Goal: Find specific page/section: Find specific page/section

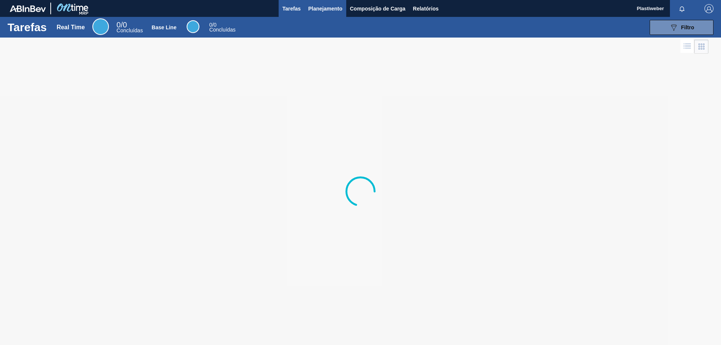
click at [337, 9] on span "Planejamento" at bounding box center [326, 8] width 34 height 9
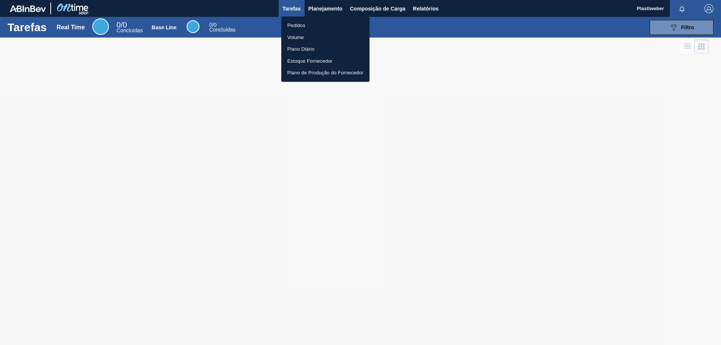
click at [305, 25] on li "Pedidos" at bounding box center [325, 26] width 88 height 12
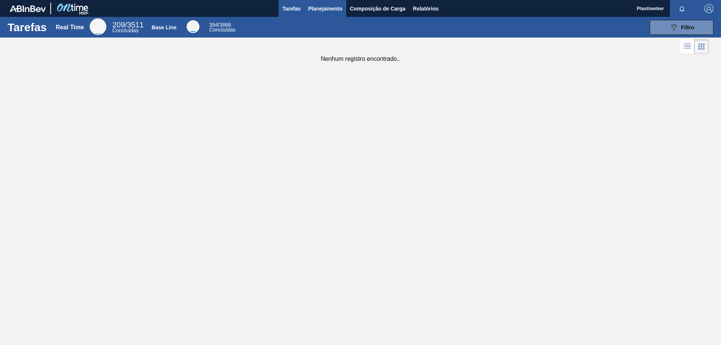
click at [319, 12] on span "Planejamento" at bounding box center [326, 8] width 34 height 9
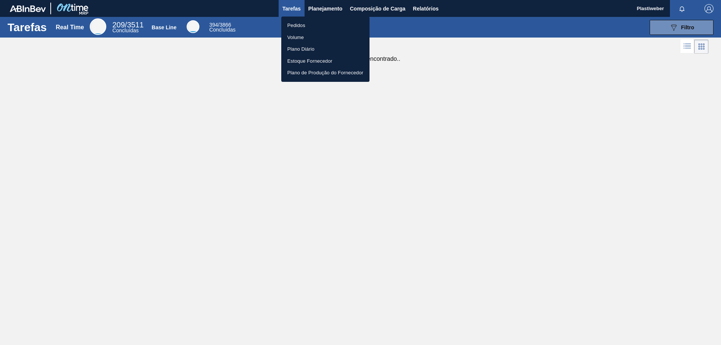
click at [291, 29] on li "Pedidos" at bounding box center [325, 26] width 88 height 12
